Goal: Task Accomplishment & Management: Use online tool/utility

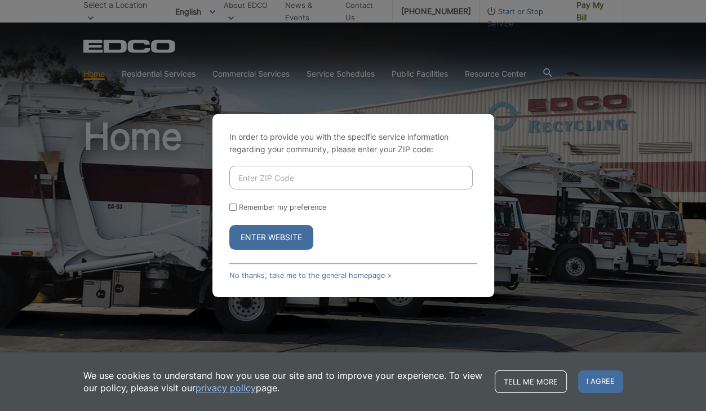
click at [261, 176] on input "Enter ZIP Code" at bounding box center [350, 178] width 243 height 24
type input "91902"
click at [271, 246] on button "Enter Website" at bounding box center [271, 237] width 84 height 25
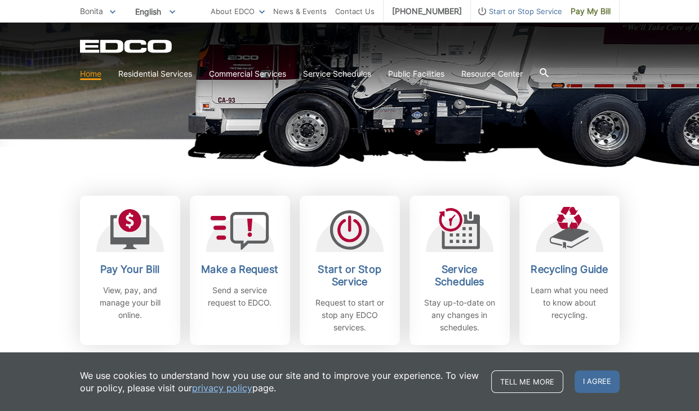
scroll to position [225, 0]
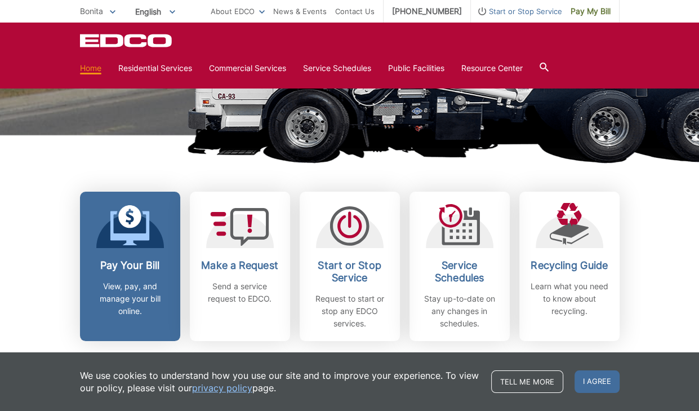
click at [126, 225] on icon at bounding box center [129, 216] width 23 height 23
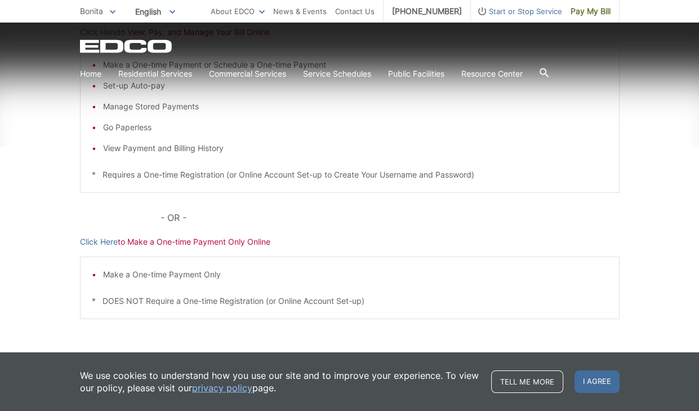
scroll to position [270, 0]
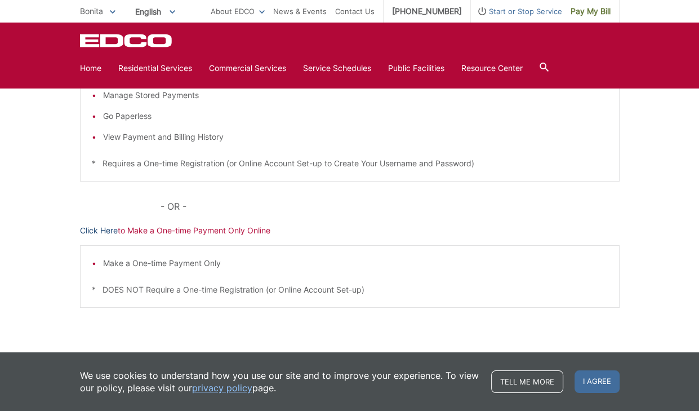
click at [89, 228] on link "Click Here" at bounding box center [99, 230] width 38 height 12
